Goal: Transaction & Acquisition: Book appointment/travel/reservation

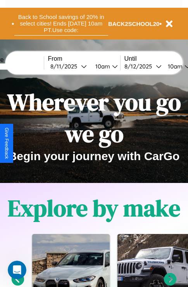
click at [61, 24] on button "Back to School savings of 20% in select cities! Ends 9/1 at 10am PT. Use code:" at bounding box center [61, 24] width 94 height 24
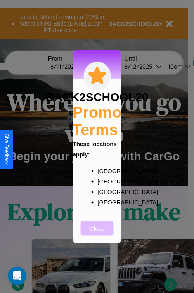
click at [97, 234] on button "Close" at bounding box center [97, 228] width 33 height 14
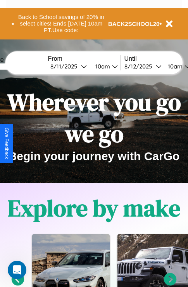
click at [26, 66] on input "text" at bounding box center [15, 67] width 58 height 6
type input "******"
click at [77, 66] on div "8 / 11 / 2025" at bounding box center [65, 66] width 31 height 7
select select "*"
select select "****"
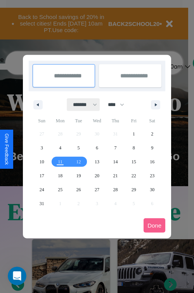
click at [81, 105] on select "******* ******** ***** ***** *** **** **** ****** ********* ******* ******** **…" at bounding box center [83, 104] width 33 height 13
select select "*"
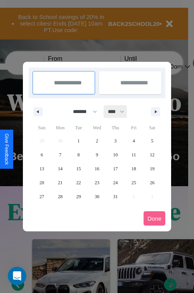
click at [119, 112] on select "**** **** **** **** **** **** **** **** **** **** **** **** **** **** **** ****…" at bounding box center [115, 111] width 23 height 13
select select "****"
click at [133, 196] on span "31" at bounding box center [133, 197] width 5 height 14
type input "**********"
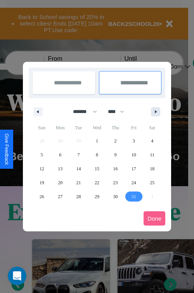
click at [155, 112] on icon "button" at bounding box center [157, 111] width 4 height 3
select select "*"
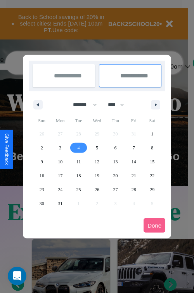
click at [78, 148] on span "4" at bounding box center [78, 148] width 2 height 14
type input "**********"
select select "*"
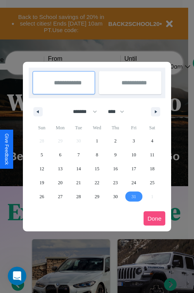
click at [154, 219] on button "Done" at bounding box center [154, 219] width 22 height 14
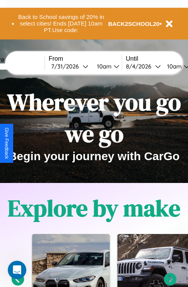
scroll to position [0, 28]
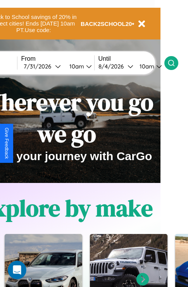
click at [175, 63] on icon at bounding box center [171, 63] width 8 height 8
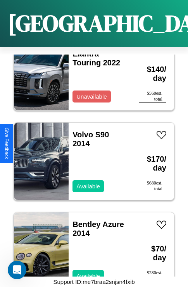
scroll to position [3085, 0]
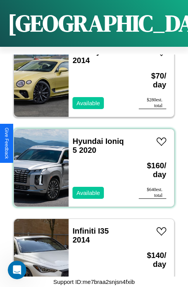
click at [91, 164] on div "Hyundai Ioniq 5 2020 Available" at bounding box center [100, 167] width 62 height 77
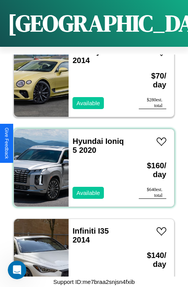
click at [91, 164] on div "Hyundai Ioniq 5 2020 Available" at bounding box center [100, 167] width 62 height 77
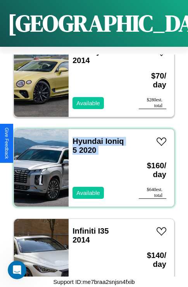
click at [91, 164] on div "Hyundai Ioniq 5 2020 Available" at bounding box center [100, 167] width 62 height 77
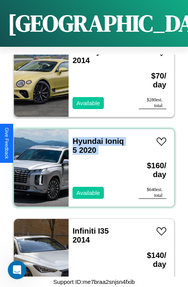
click at [91, 164] on div "Hyundai Ioniq 5 2020 Available" at bounding box center [100, 167] width 62 height 77
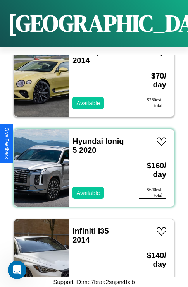
click at [91, 164] on div "Hyundai Ioniq 5 2020 Available" at bounding box center [100, 167] width 62 height 77
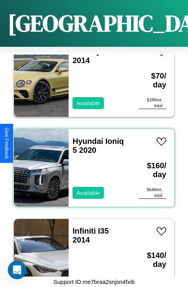
click at [91, 164] on div "Hyundai Ioniq 5 2020 Available" at bounding box center [100, 167] width 62 height 77
click at [85, 137] on link "Hyundai Ioniq 5 2020" at bounding box center [97, 145] width 51 height 17
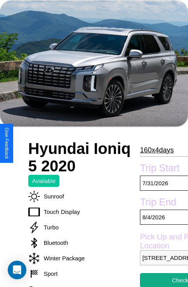
scroll to position [38, 0]
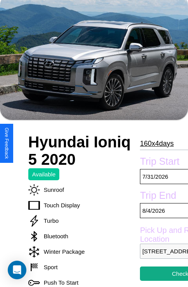
click at [156, 143] on p "160 x 4 days" at bounding box center [157, 144] width 34 height 12
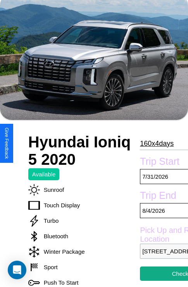
click at [156, 143] on p "160 x 4 days" at bounding box center [157, 144] width 34 height 12
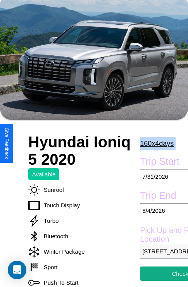
click at [156, 143] on p "160 x 4 days" at bounding box center [157, 144] width 34 height 12
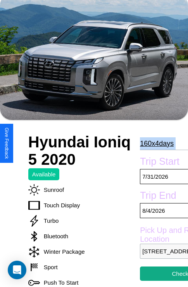
click at [156, 143] on p "160 x 4 days" at bounding box center [157, 144] width 34 height 12
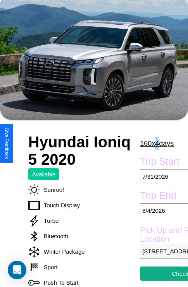
click at [156, 143] on p "160 x 4 days" at bounding box center [157, 144] width 34 height 12
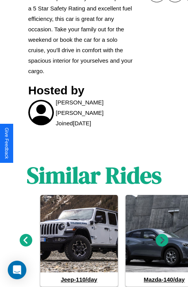
scroll to position [425, 0]
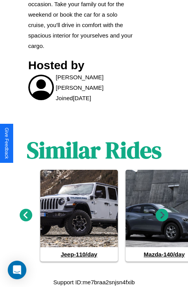
click at [26, 215] on icon at bounding box center [26, 215] width 13 height 13
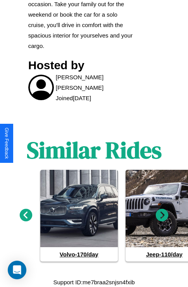
click at [162, 215] on icon at bounding box center [162, 215] width 13 height 13
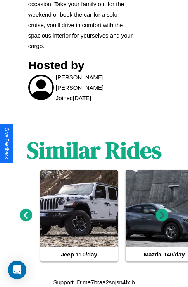
click at [162, 215] on icon at bounding box center [162, 215] width 13 height 13
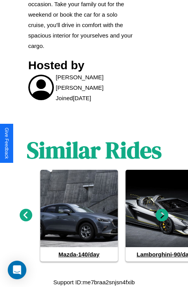
click at [162, 215] on icon at bounding box center [162, 215] width 13 height 13
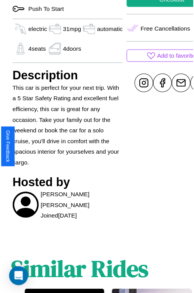
scroll to position [179, 37]
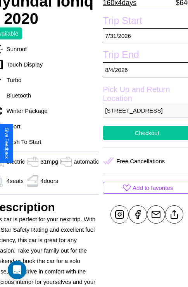
click at [143, 140] on button "Checkout" at bounding box center [147, 133] width 88 height 14
